Goal: Task Accomplishment & Management: Manage account settings

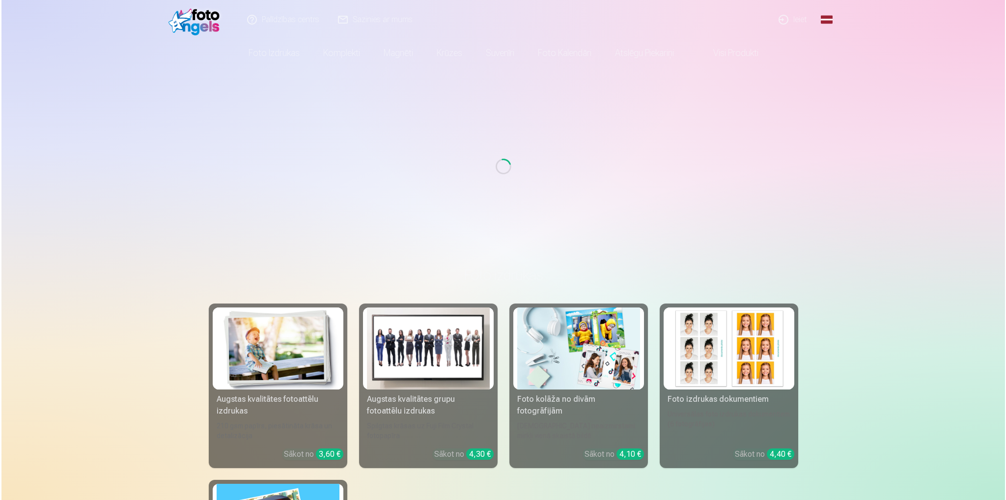
scroll to position [98, 0]
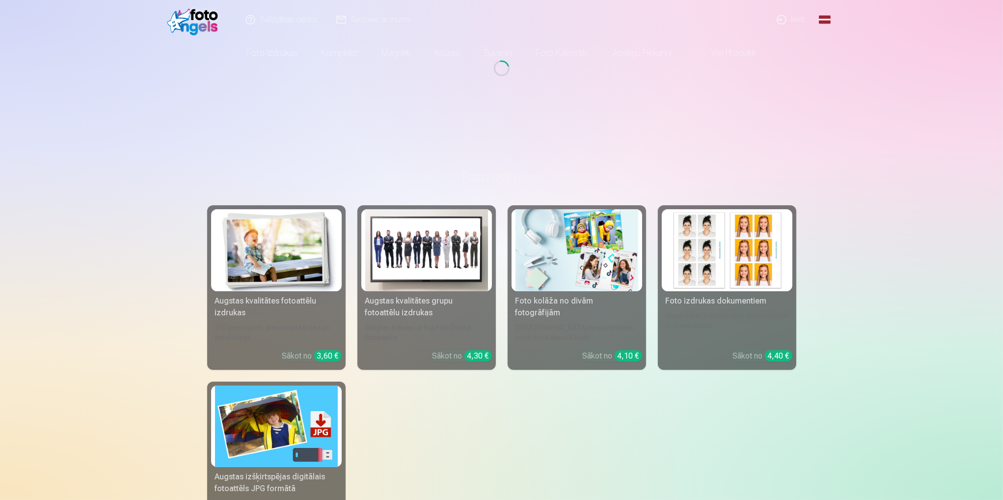
click at [792, 17] on link "Ieiet" at bounding box center [791, 19] width 47 height 39
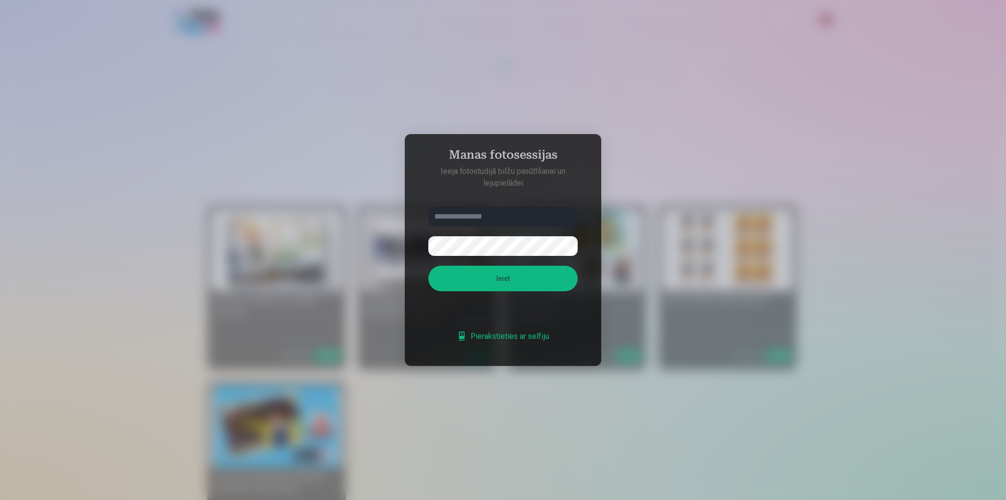
click at [502, 218] on input "text" at bounding box center [502, 217] width 149 height 20
type input "**********"
click at [428, 266] on button "Ieiet" at bounding box center [502, 279] width 149 height 26
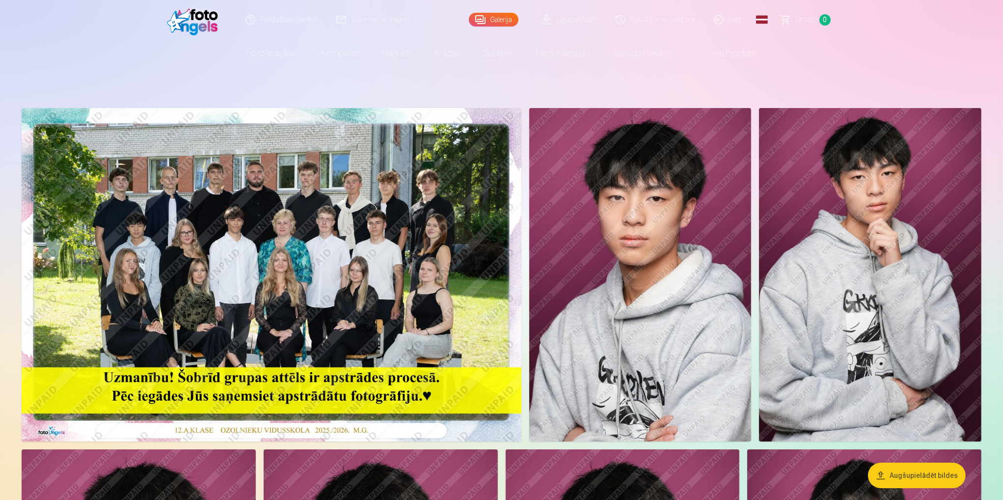
click at [332, 168] on img at bounding box center [272, 274] width 500 height 333
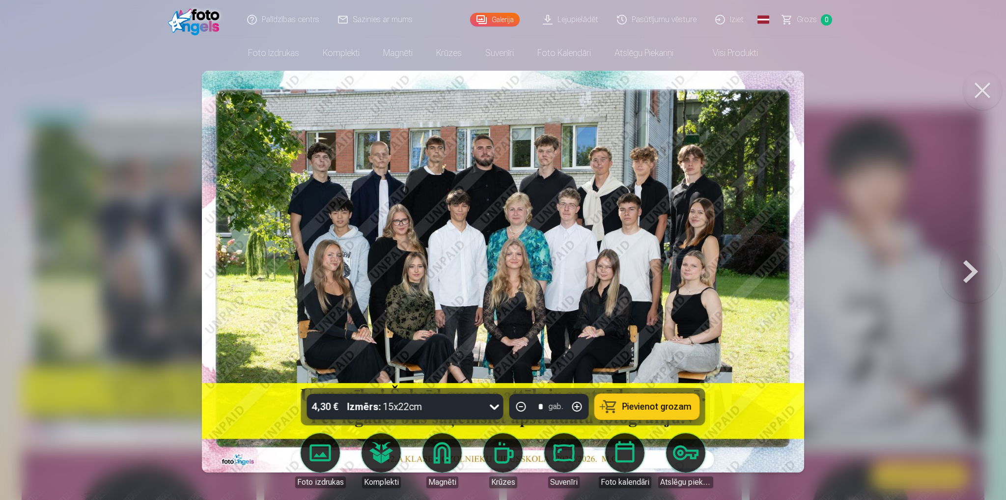
click at [871, 128] on div at bounding box center [503, 250] width 1006 height 500
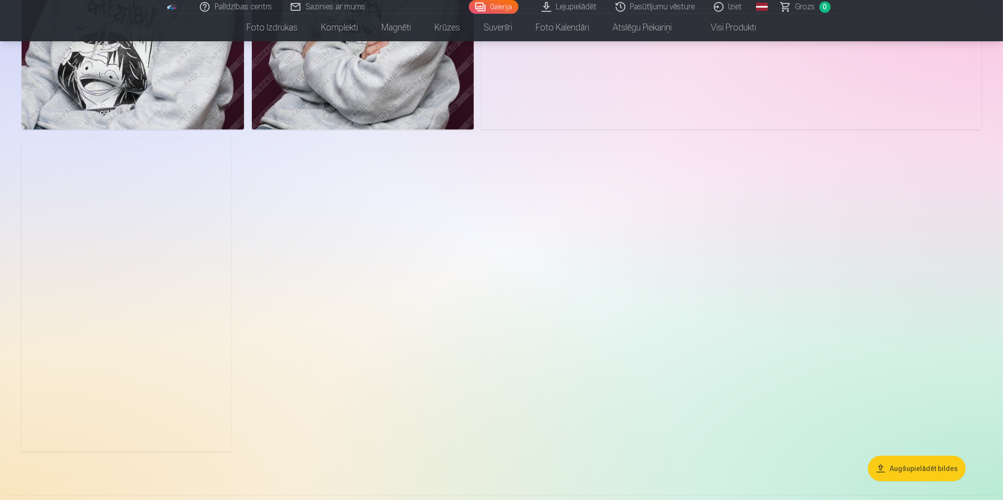
scroll to position [1031, 0]
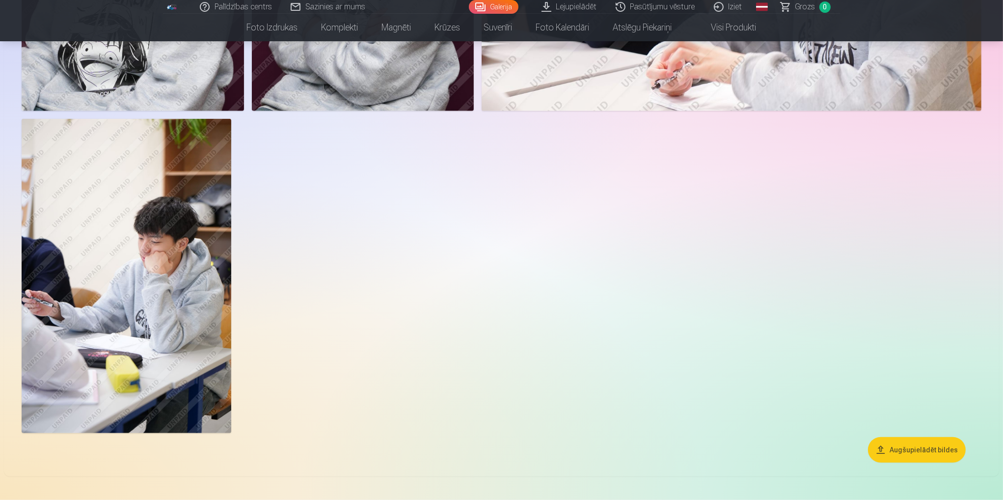
click at [155, 230] on img at bounding box center [127, 276] width 210 height 314
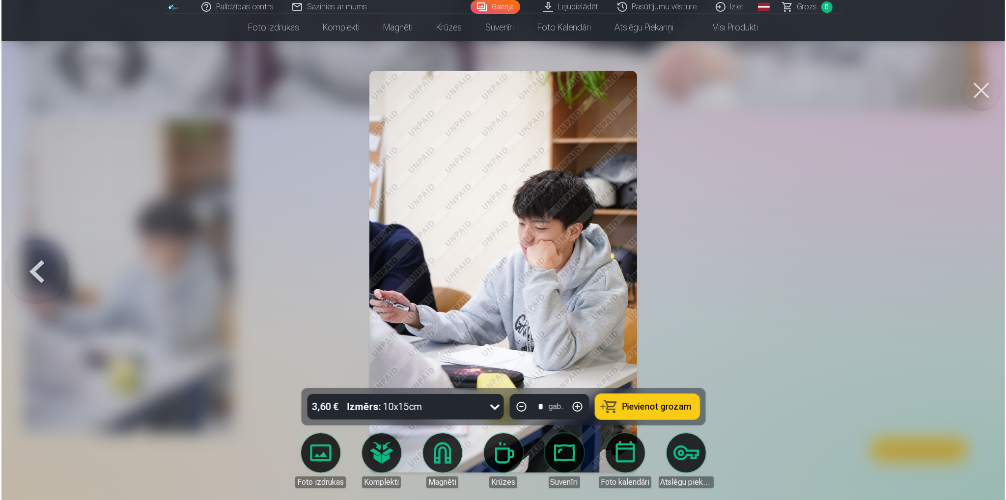
scroll to position [1033, 0]
click at [982, 92] on button at bounding box center [981, 90] width 39 height 39
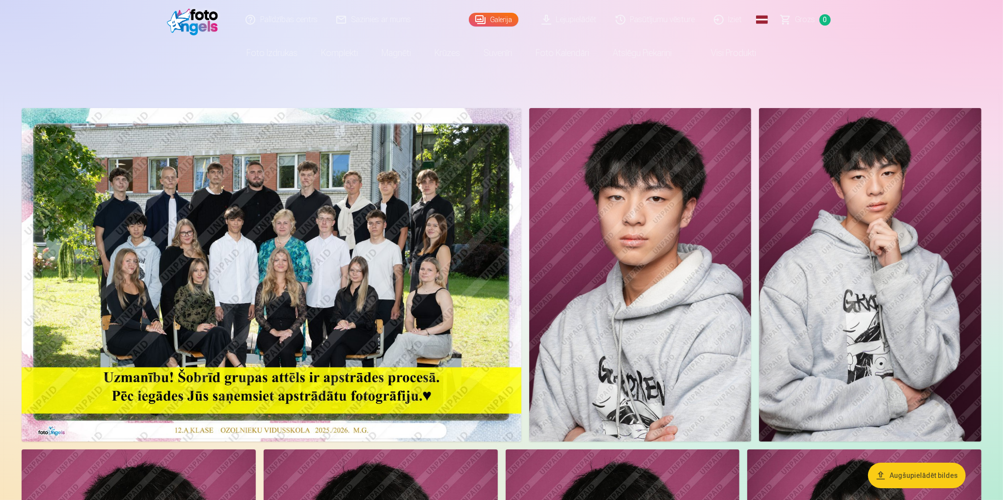
click at [318, 241] on img at bounding box center [272, 274] width 500 height 333
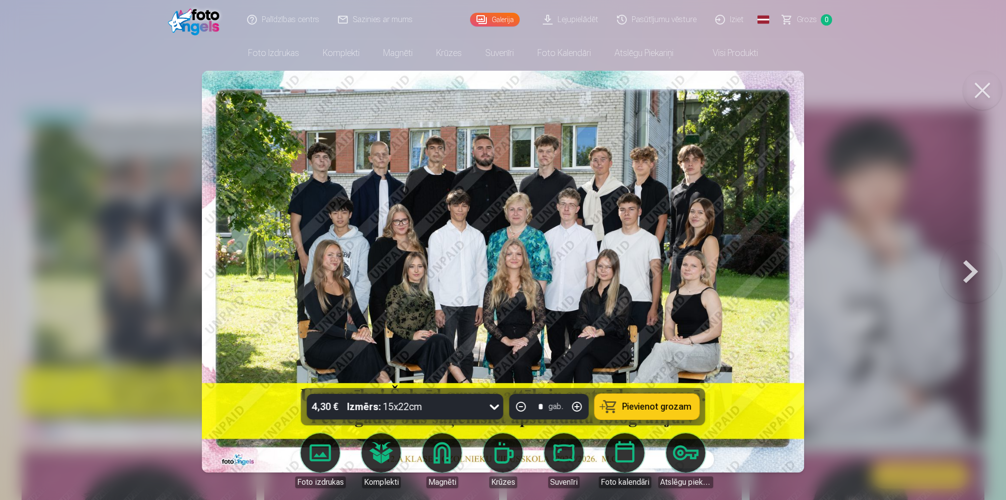
click at [327, 225] on img at bounding box center [503, 272] width 602 height 402
click at [328, 221] on img at bounding box center [503, 272] width 602 height 402
click at [515, 255] on img at bounding box center [503, 272] width 602 height 402
click at [976, 91] on button at bounding box center [981, 90] width 39 height 39
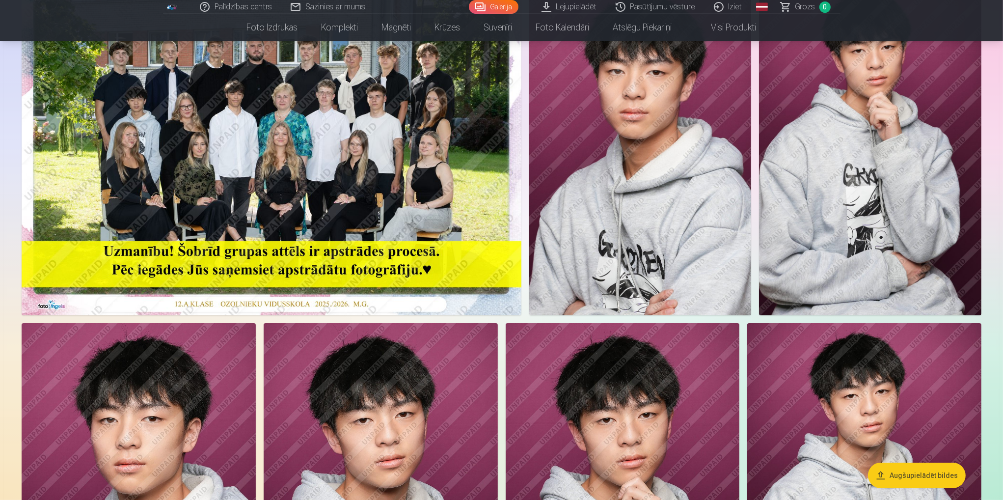
scroll to position [49, 0]
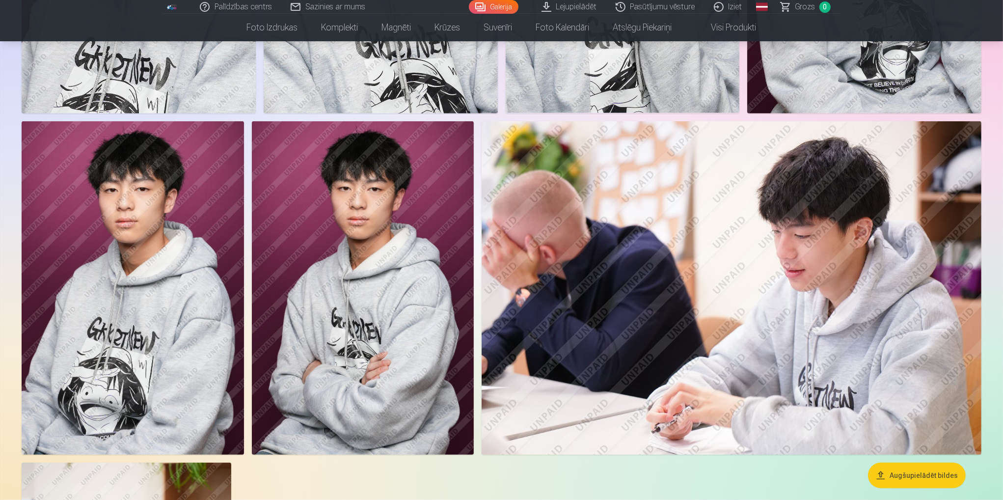
click at [673, 355] on img at bounding box center [732, 287] width 500 height 333
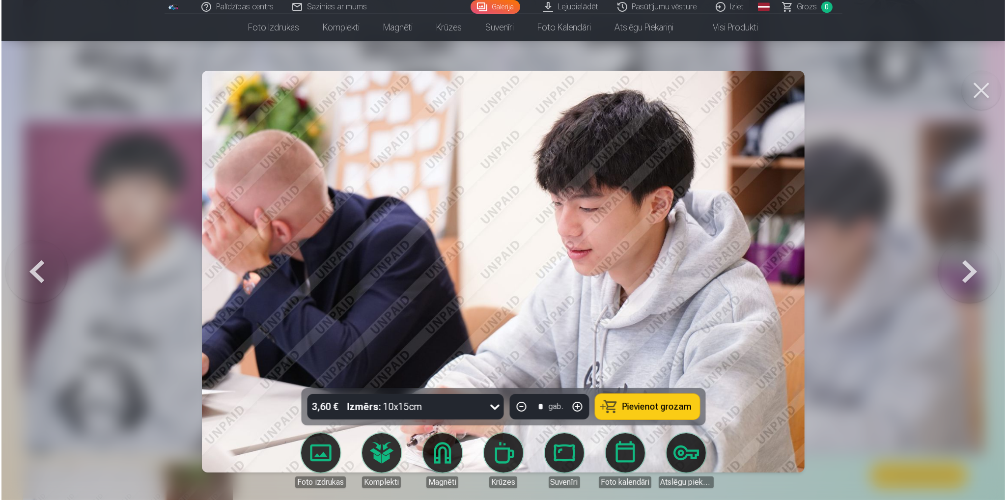
scroll to position [688, 0]
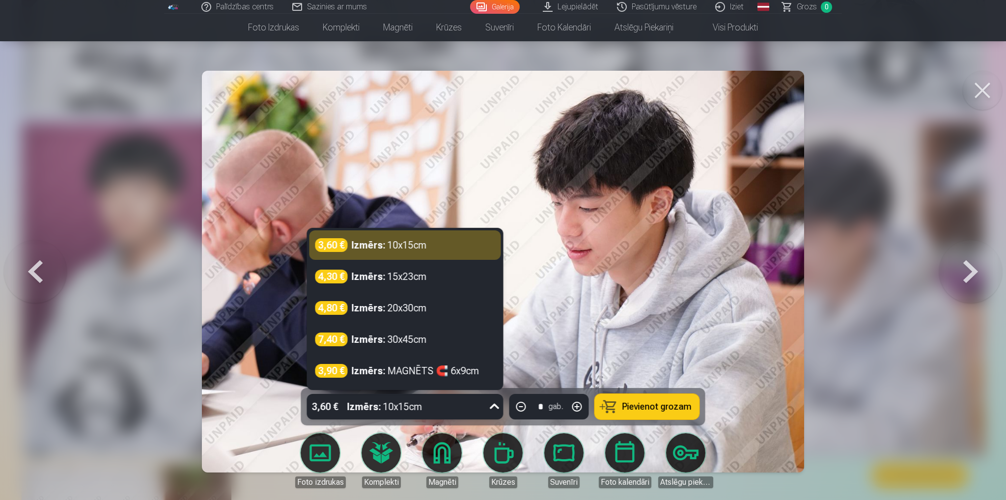
click at [397, 400] on div "Izmērs : 10x15cm" at bounding box center [384, 407] width 75 height 26
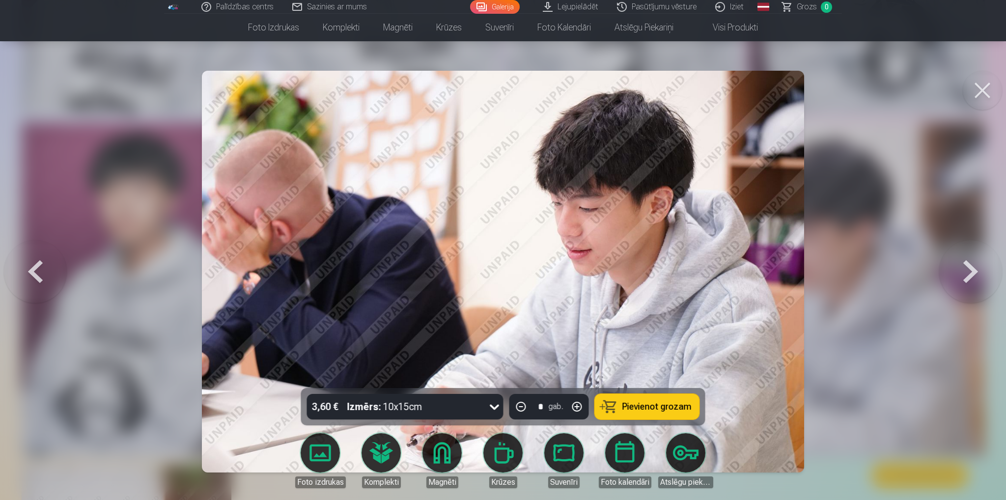
click at [889, 196] on div at bounding box center [503, 250] width 1006 height 500
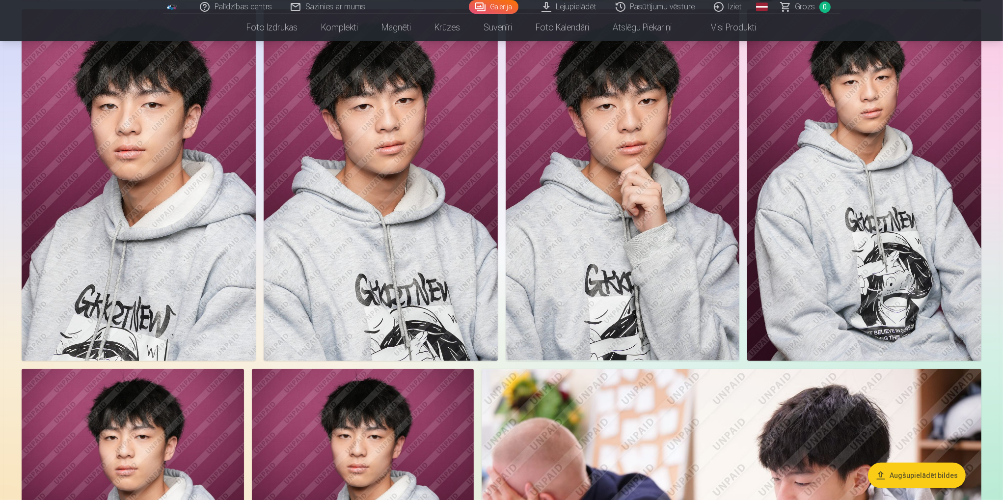
scroll to position [393, 0]
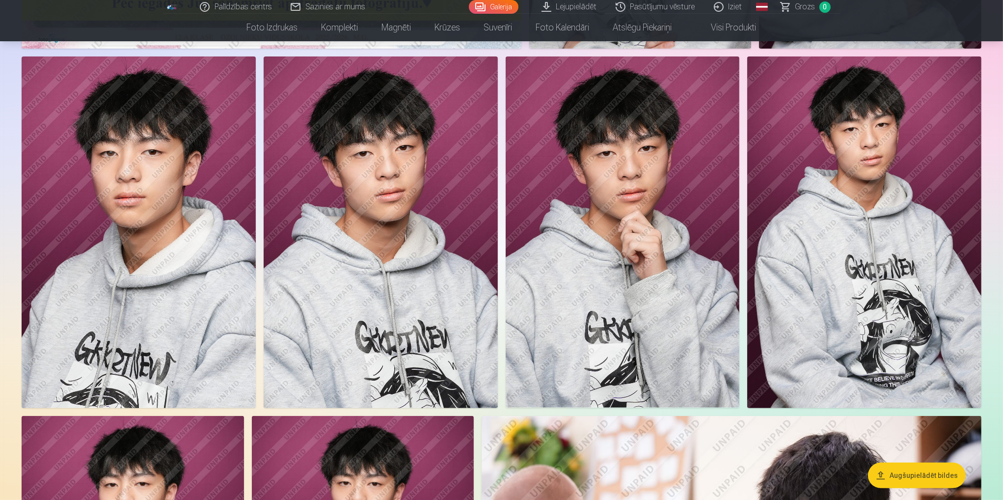
click at [861, 208] on img at bounding box center [864, 231] width 234 height 351
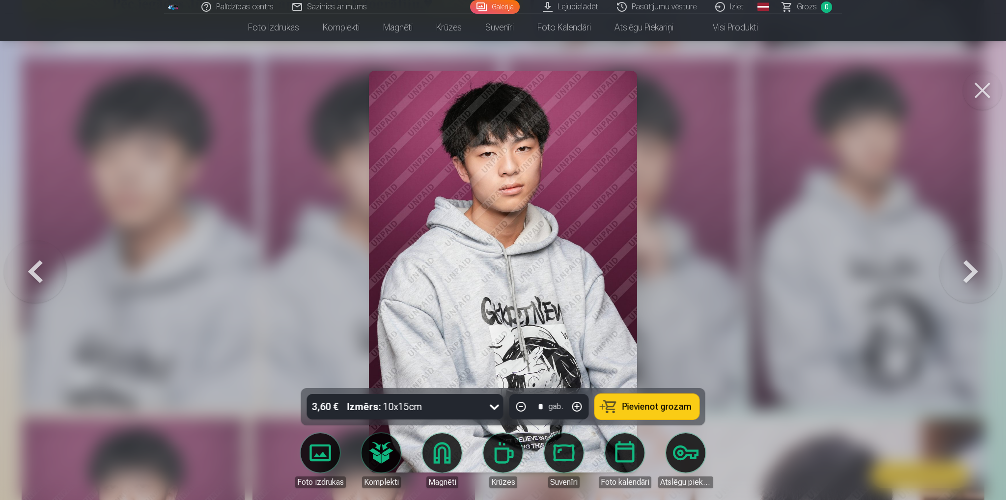
click at [984, 84] on button at bounding box center [981, 90] width 39 height 39
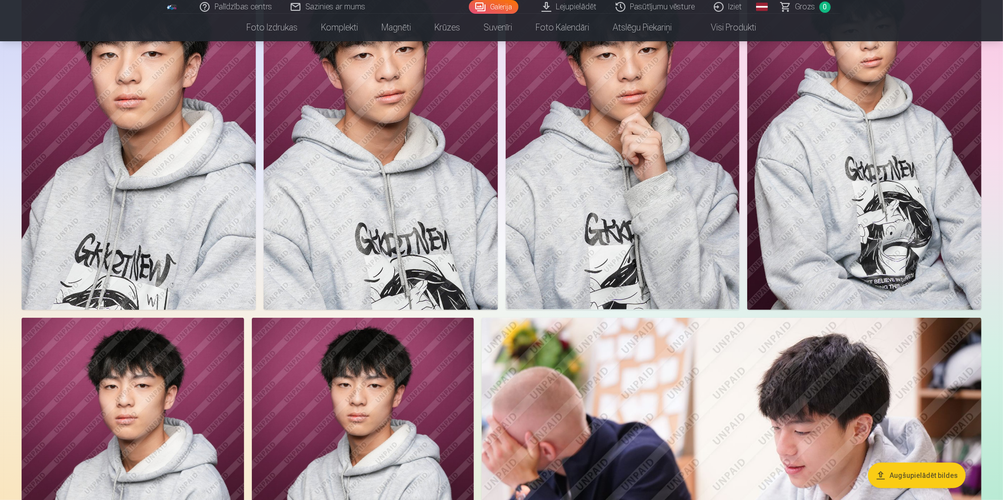
scroll to position [737, 0]
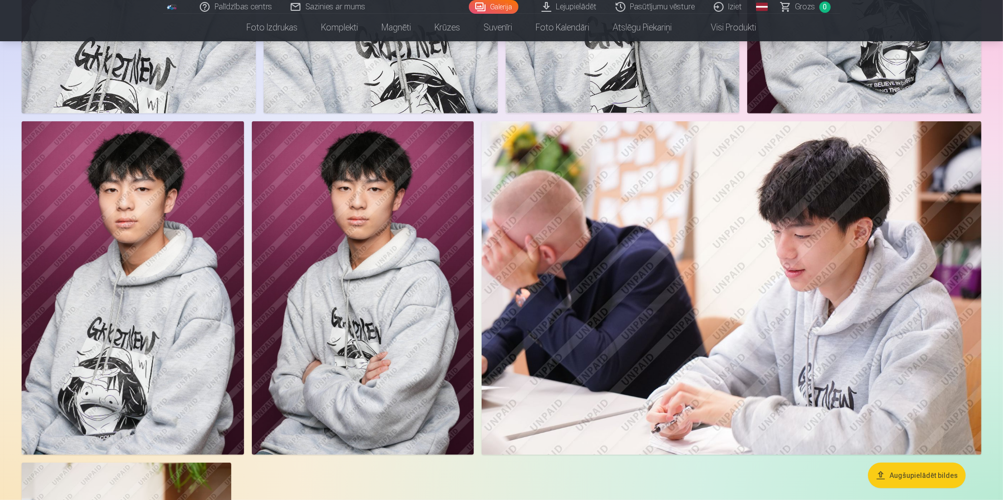
click at [100, 262] on img at bounding box center [133, 287] width 222 height 333
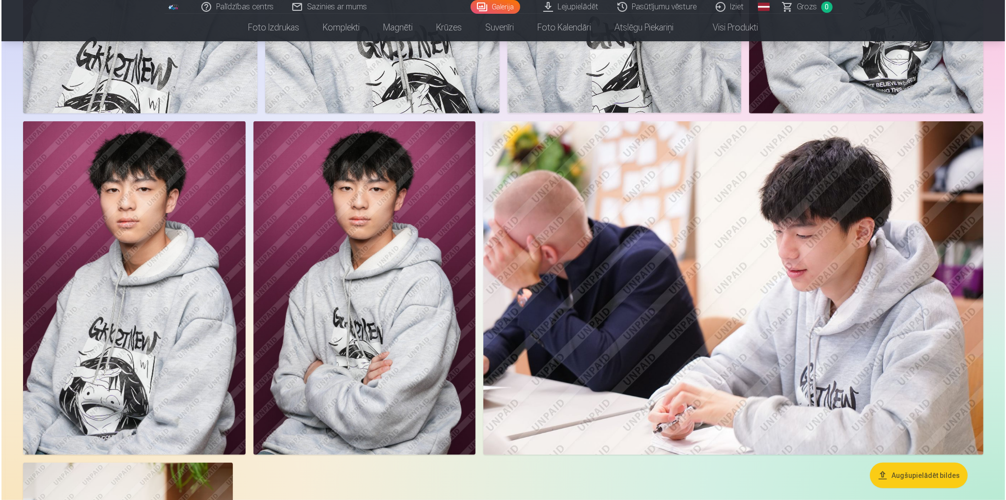
scroll to position [688, 0]
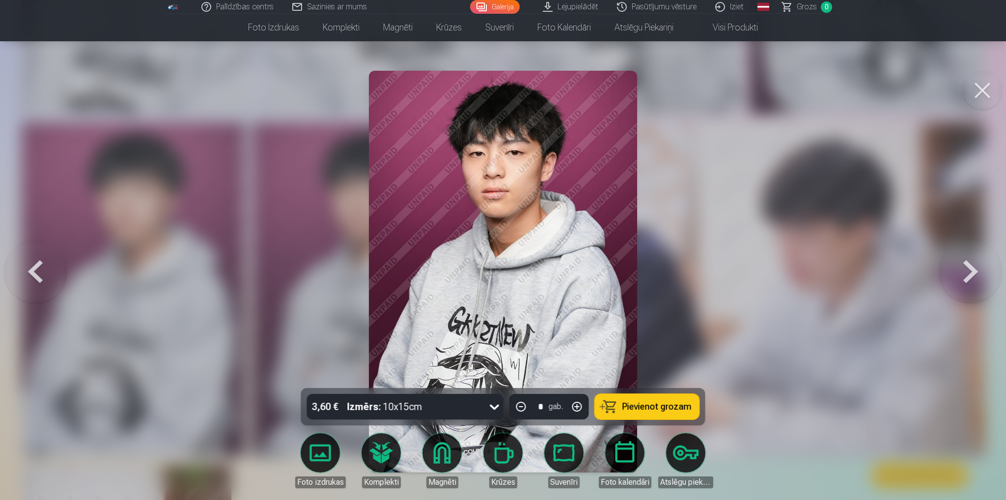
click at [982, 98] on button at bounding box center [981, 90] width 39 height 39
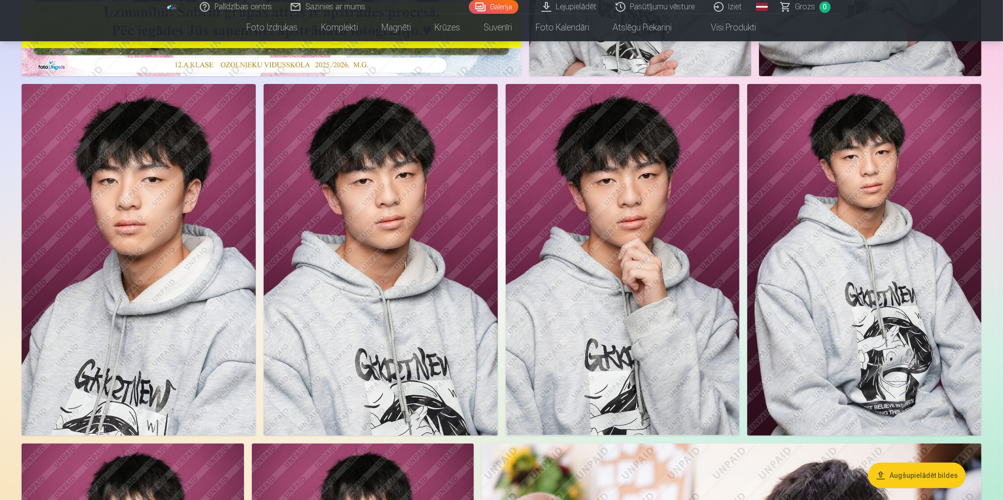
scroll to position [344, 0]
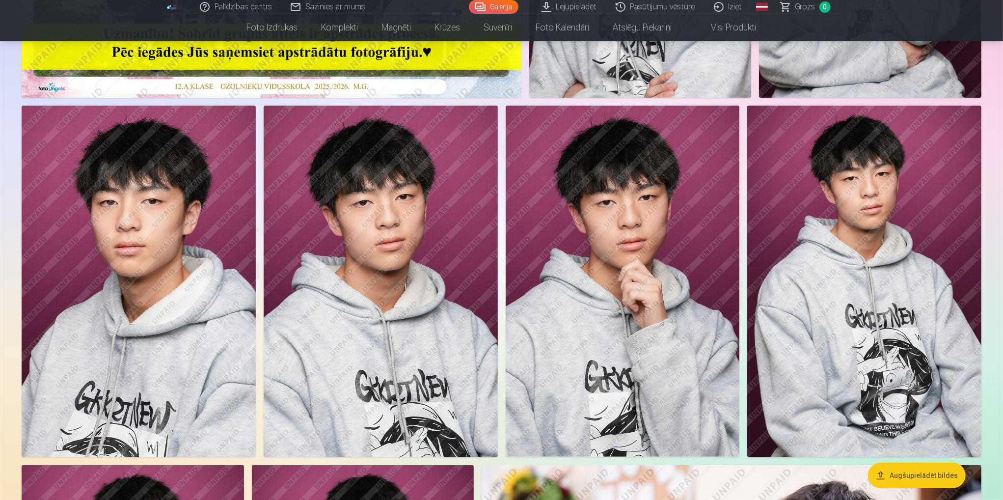
click at [650, 292] on img at bounding box center [623, 281] width 234 height 351
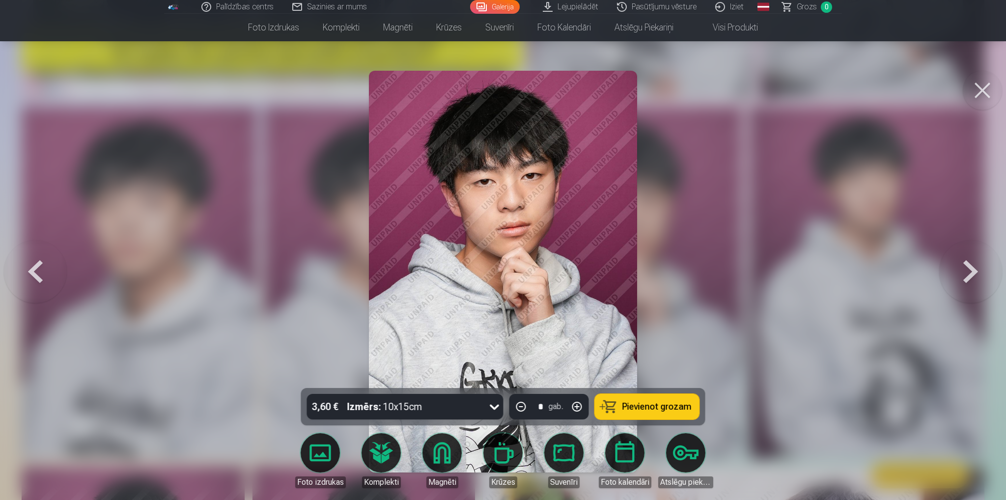
click at [991, 89] on button at bounding box center [981, 90] width 39 height 39
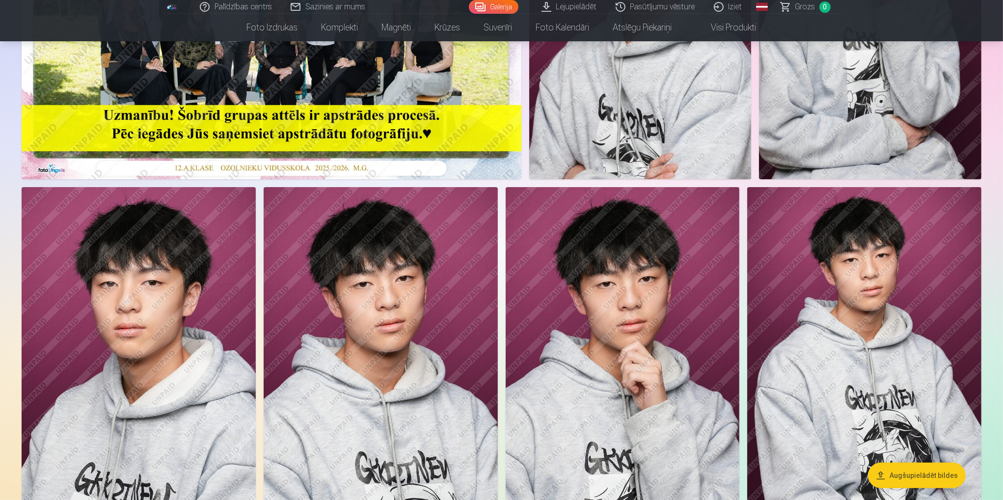
scroll to position [196, 0]
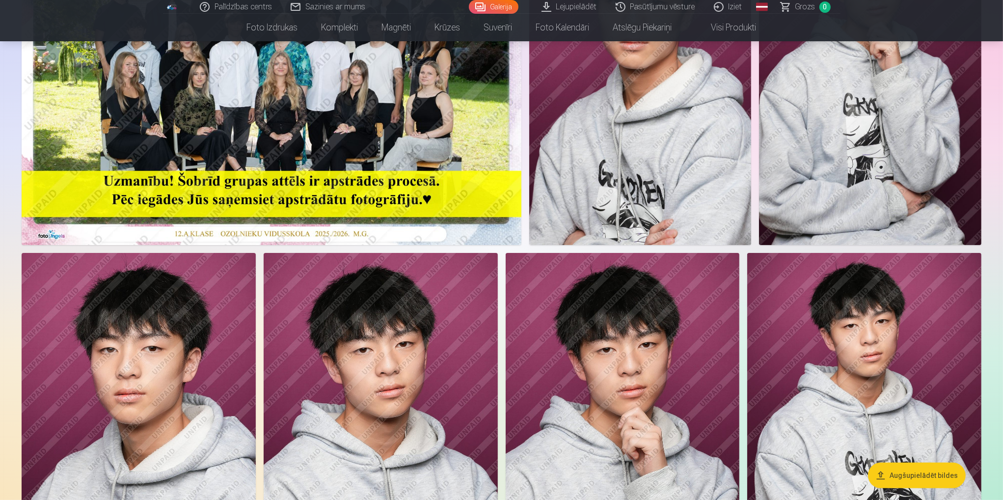
click at [347, 302] on img at bounding box center [381, 428] width 234 height 351
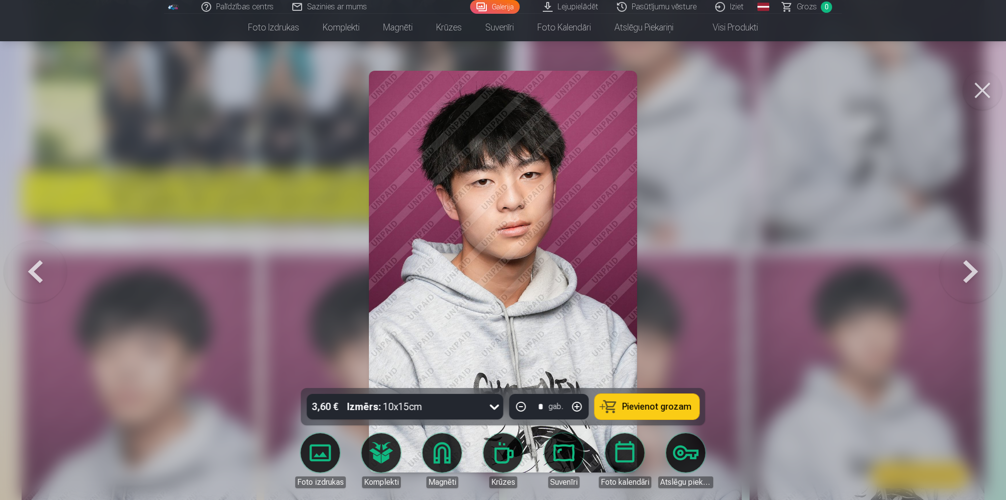
click at [986, 99] on button at bounding box center [981, 90] width 39 height 39
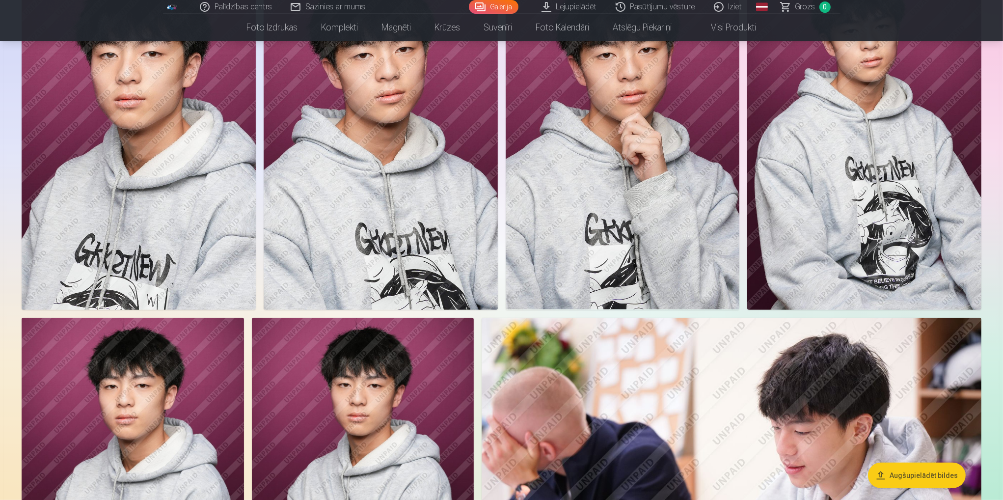
scroll to position [737, 0]
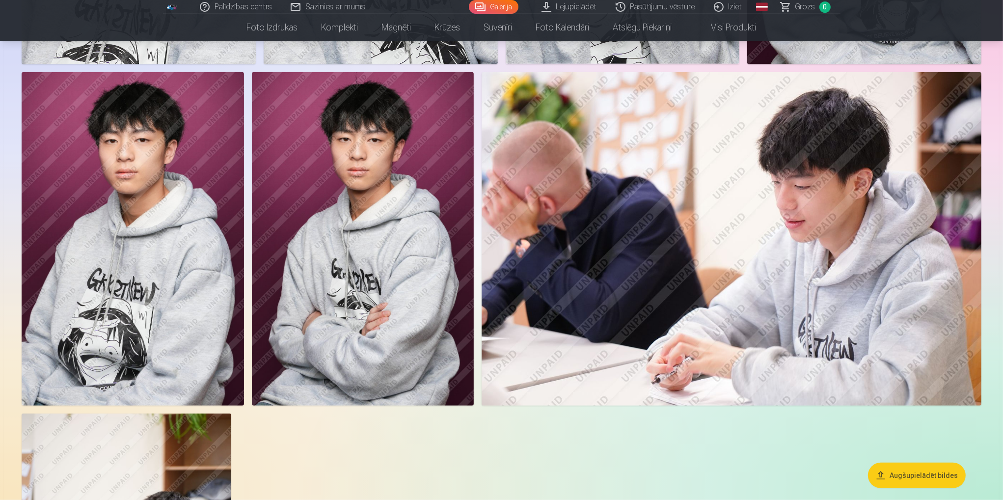
click at [736, 253] on img at bounding box center [732, 238] width 500 height 333
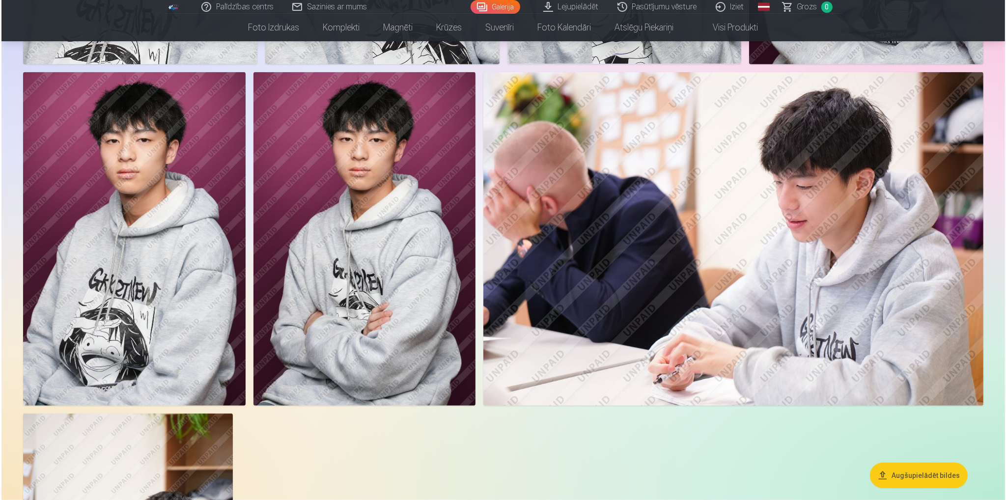
scroll to position [737, 0]
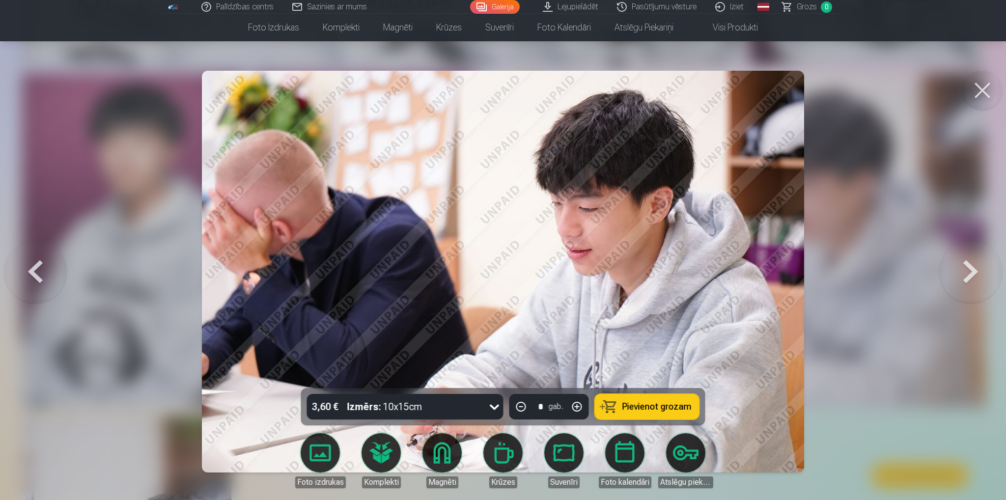
click at [972, 101] on button at bounding box center [981, 90] width 39 height 39
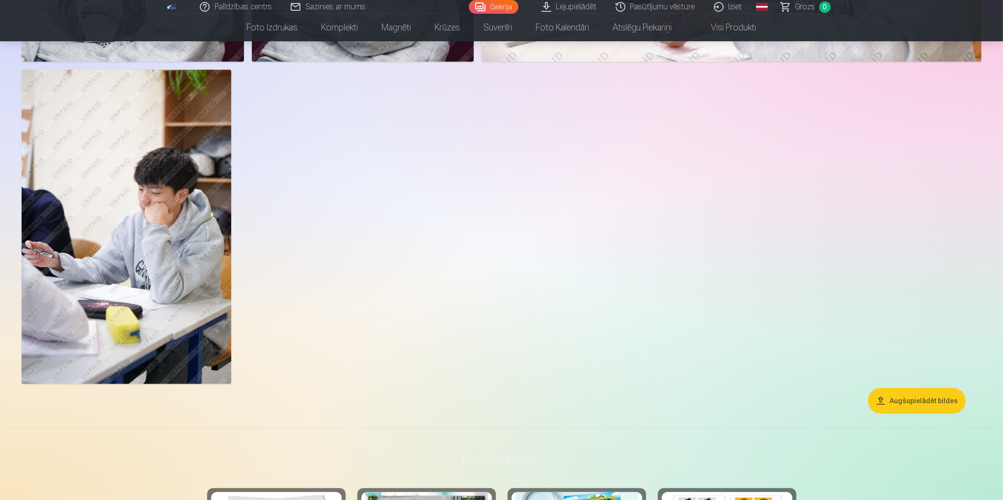
click at [191, 192] on img at bounding box center [127, 227] width 210 height 314
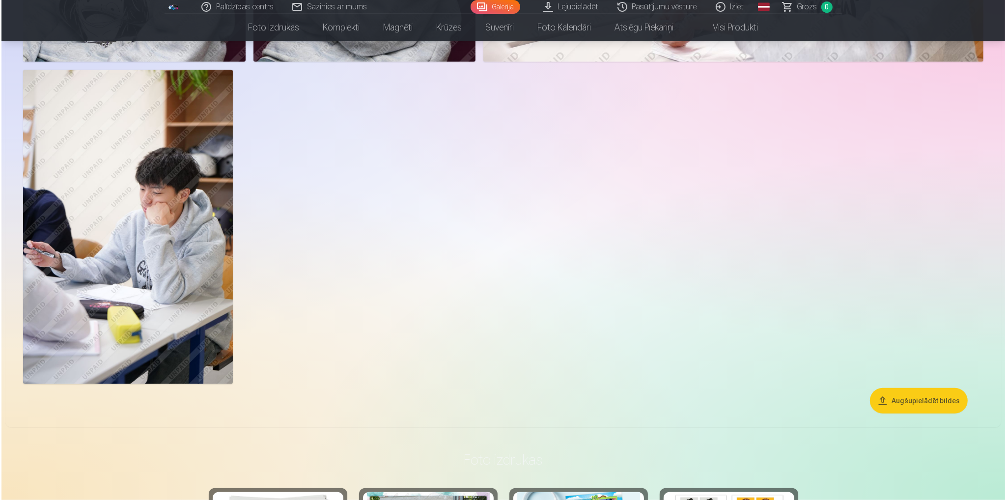
scroll to position [1082, 0]
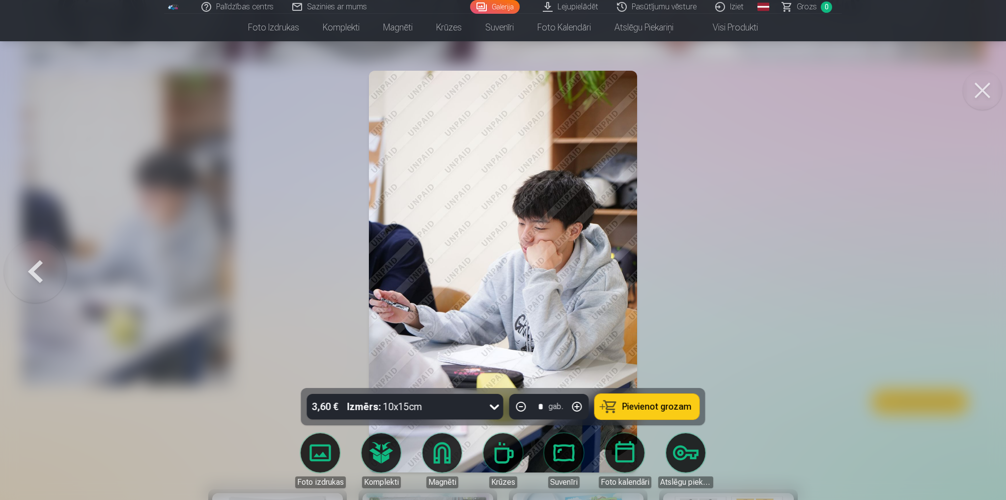
click at [986, 96] on button at bounding box center [981, 90] width 39 height 39
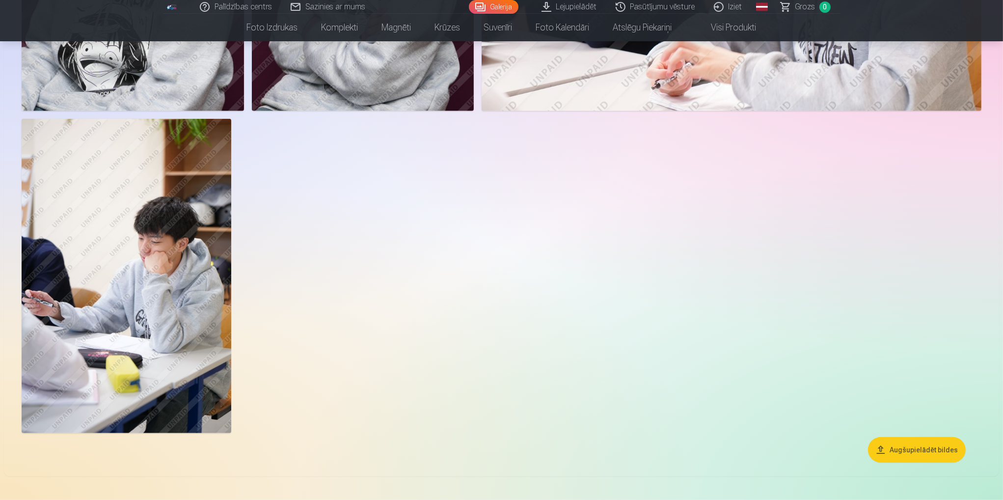
click at [172, 283] on img at bounding box center [127, 276] width 210 height 314
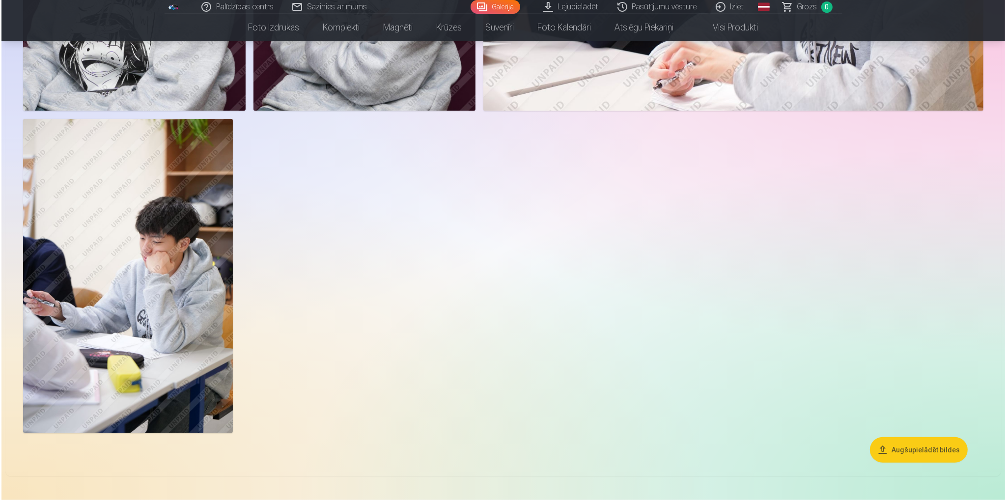
scroll to position [1033, 0]
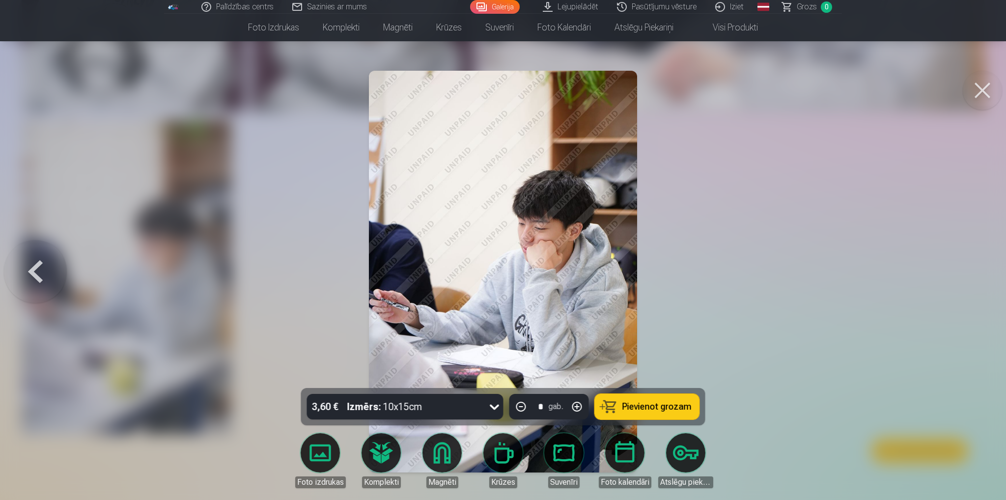
click at [985, 91] on button at bounding box center [981, 90] width 39 height 39
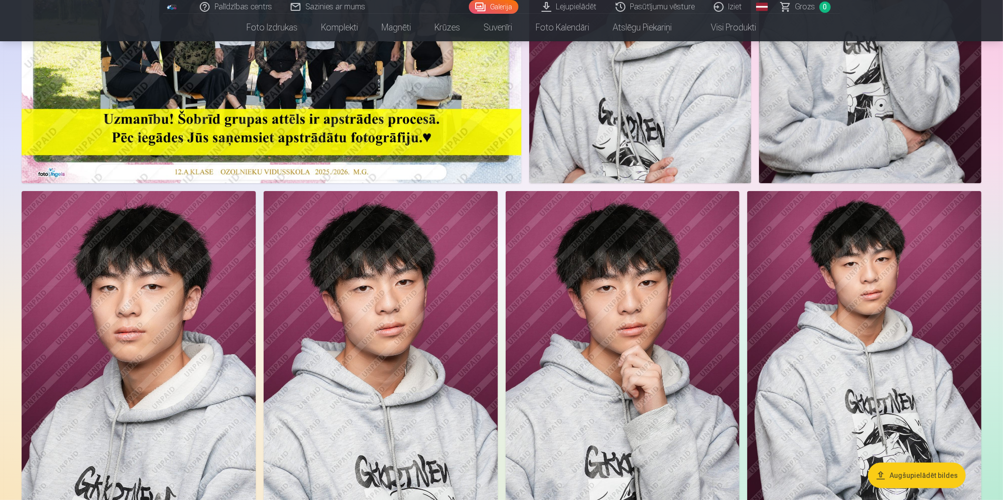
scroll to position [98, 0]
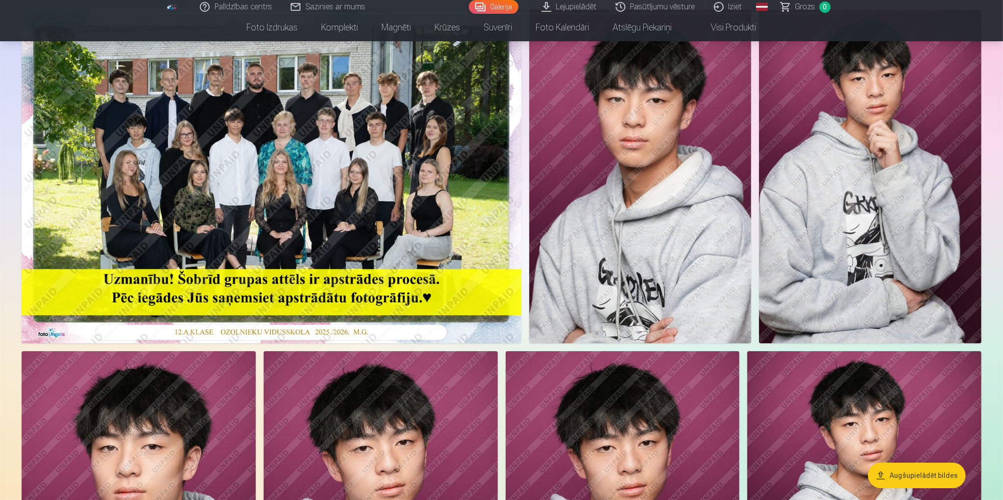
click at [273, 169] on img at bounding box center [272, 176] width 500 height 333
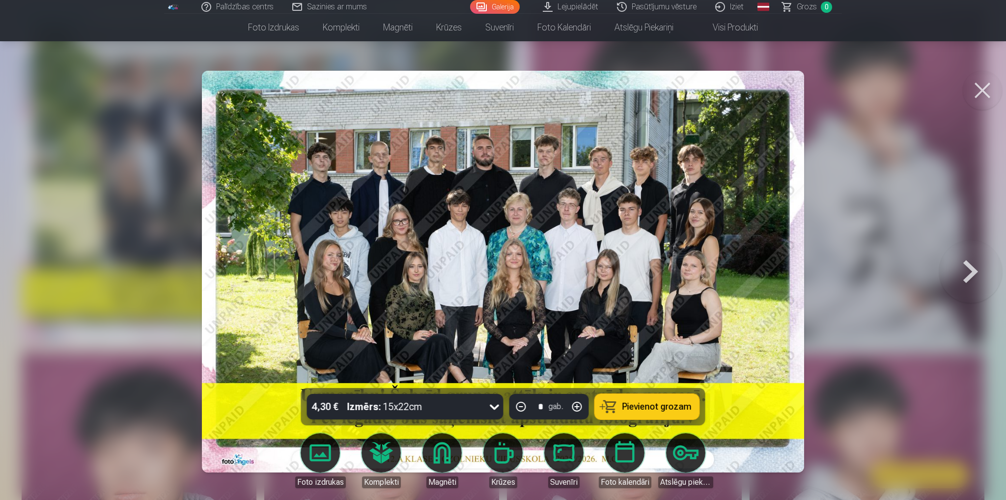
click at [981, 93] on button at bounding box center [981, 90] width 39 height 39
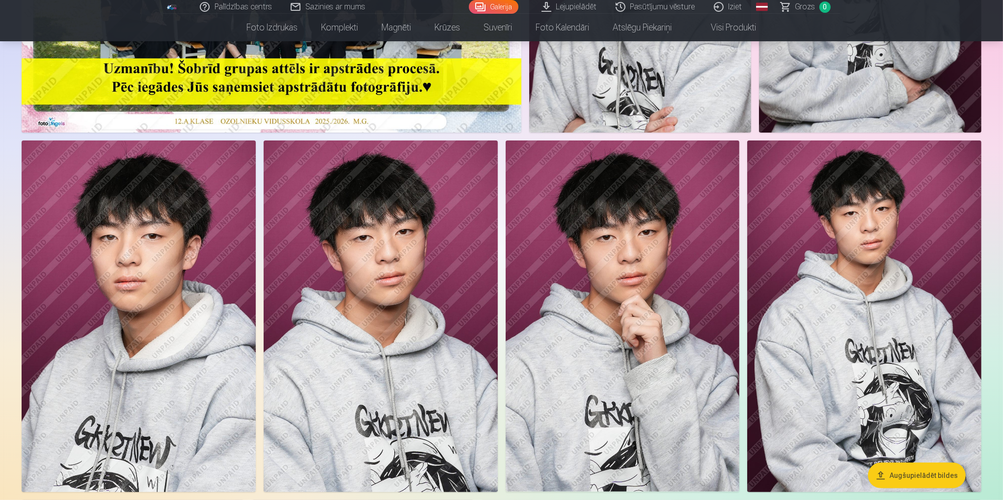
scroll to position [344, 0]
